Goal: Communication & Community: Answer question/provide support

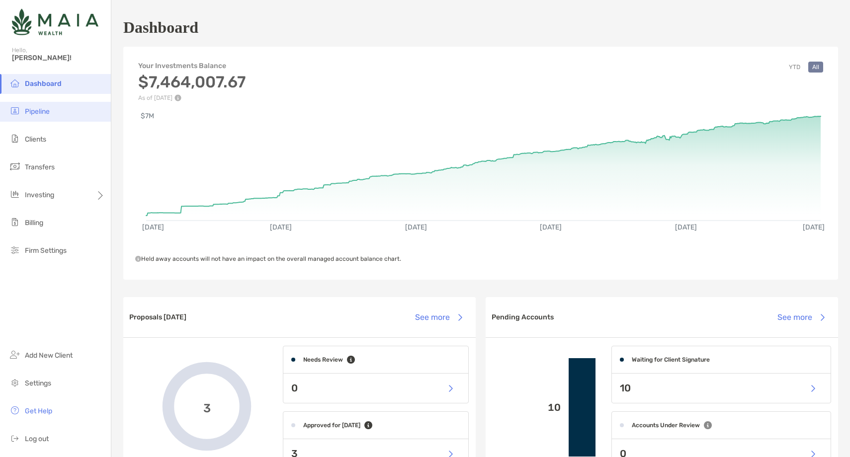
click at [61, 108] on li "Pipeline" at bounding box center [55, 112] width 111 height 20
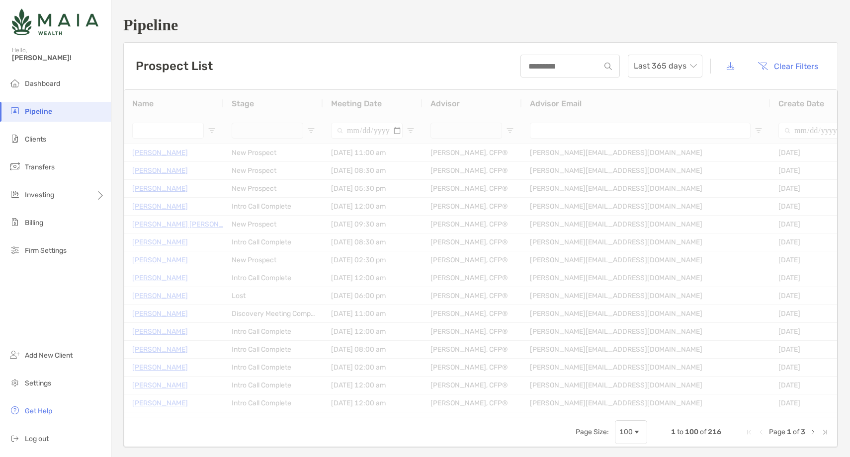
type input "**********"
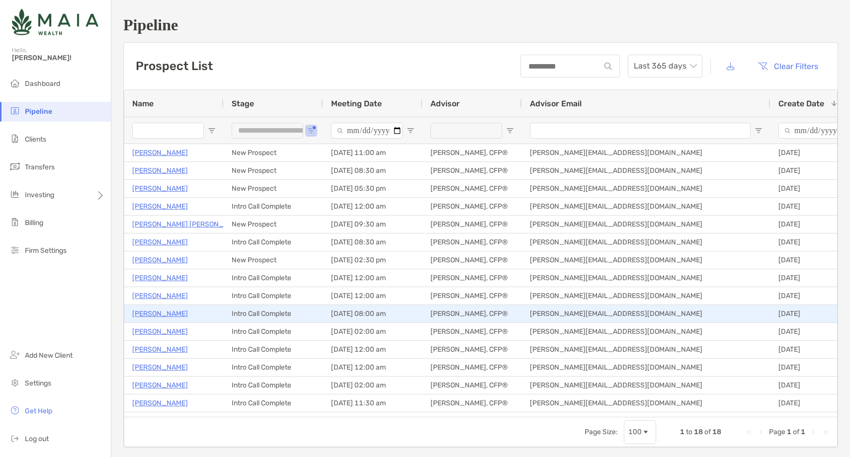
click at [161, 310] on p "[PERSON_NAME]" at bounding box center [160, 314] width 56 height 12
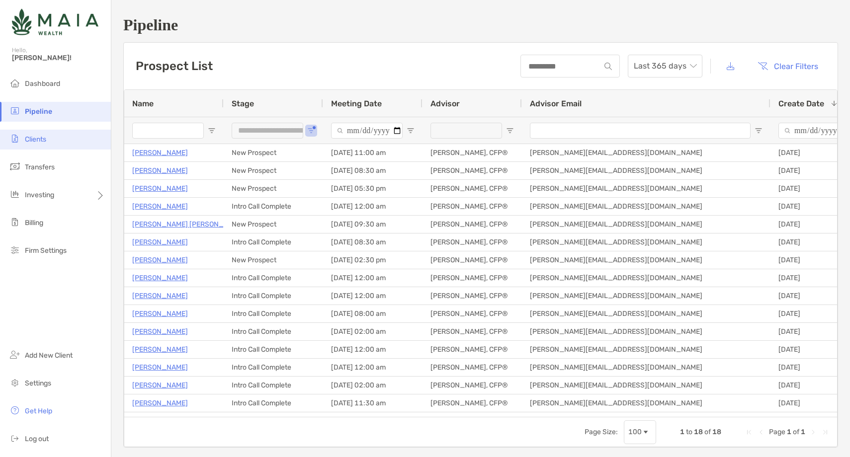
click at [62, 137] on li "Clients" at bounding box center [55, 140] width 111 height 20
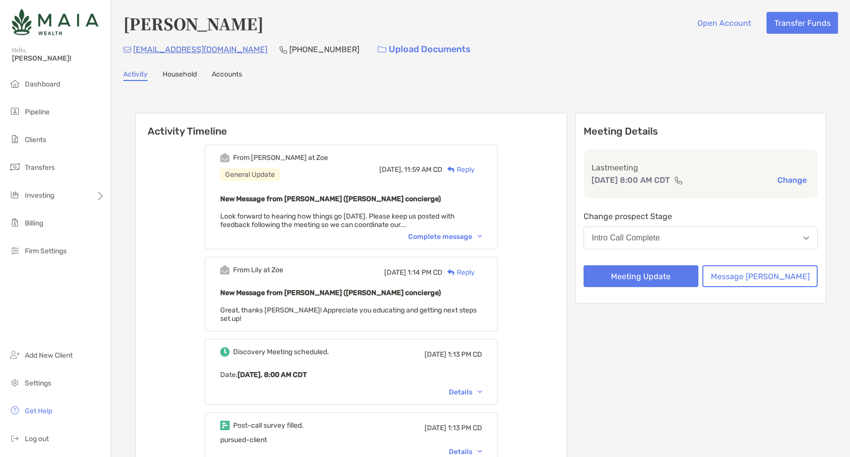
click at [474, 169] on div "Reply" at bounding box center [458, 169] width 32 height 10
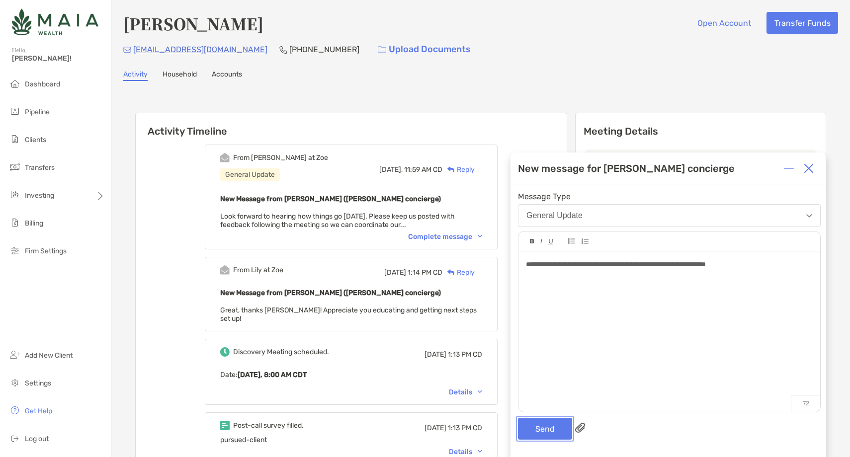
click at [542, 427] on button "Send" at bounding box center [545, 429] width 54 height 22
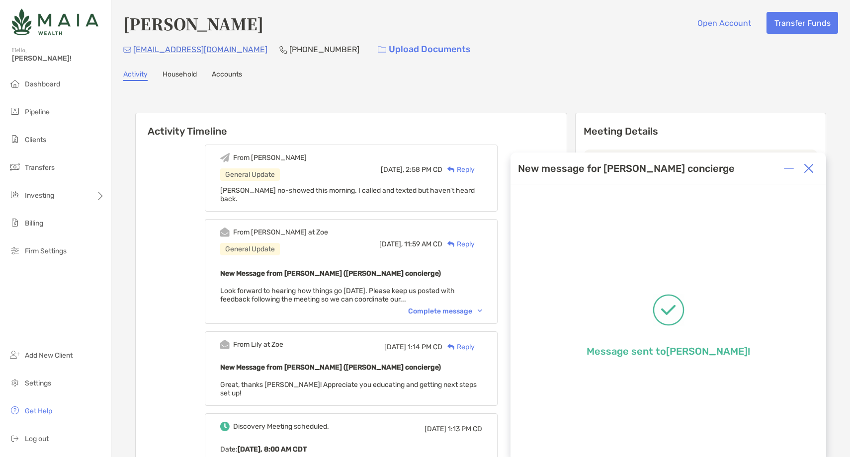
click at [808, 164] on img at bounding box center [808, 168] width 10 height 10
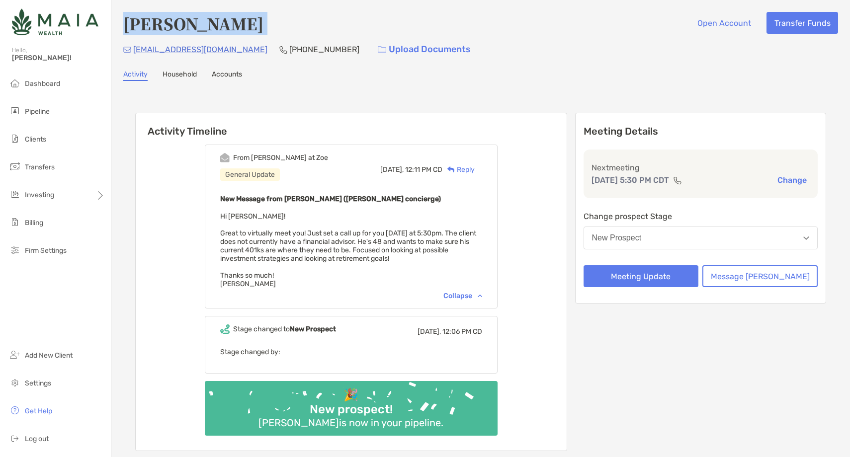
click at [641, 234] on div "New Prospect" at bounding box center [617, 238] width 50 height 9
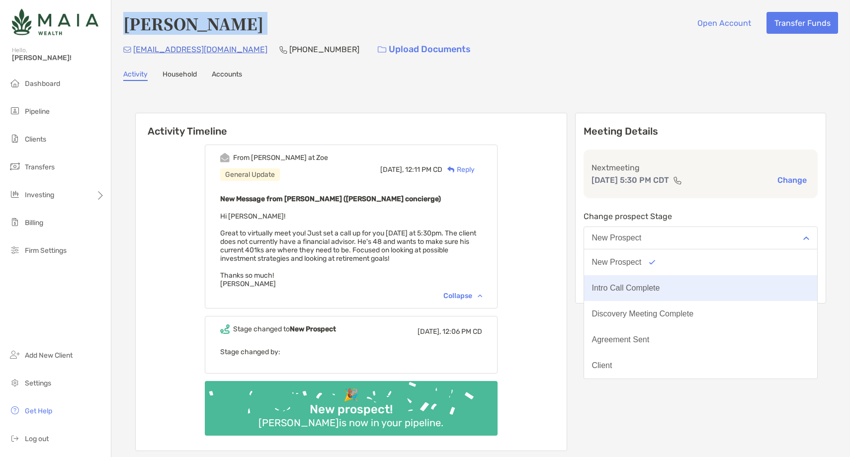
scroll to position [78, 0]
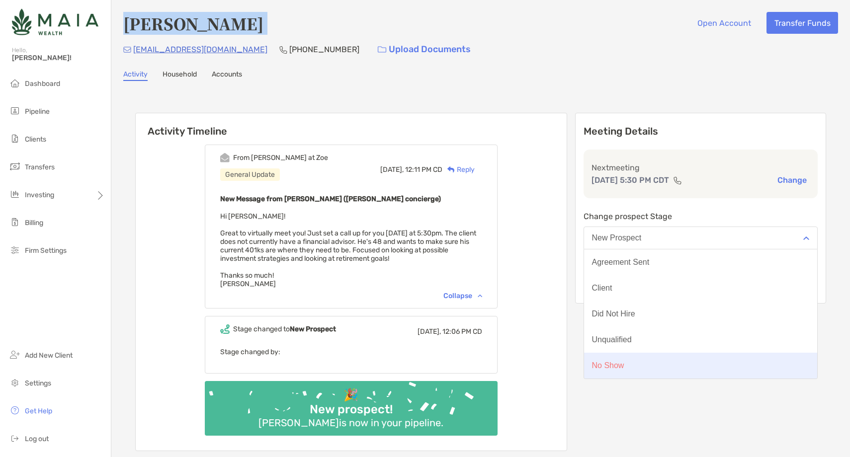
click at [647, 371] on button "No Show" at bounding box center [701, 366] width 234 height 26
